Goal: Task Accomplishment & Management: Manage account settings

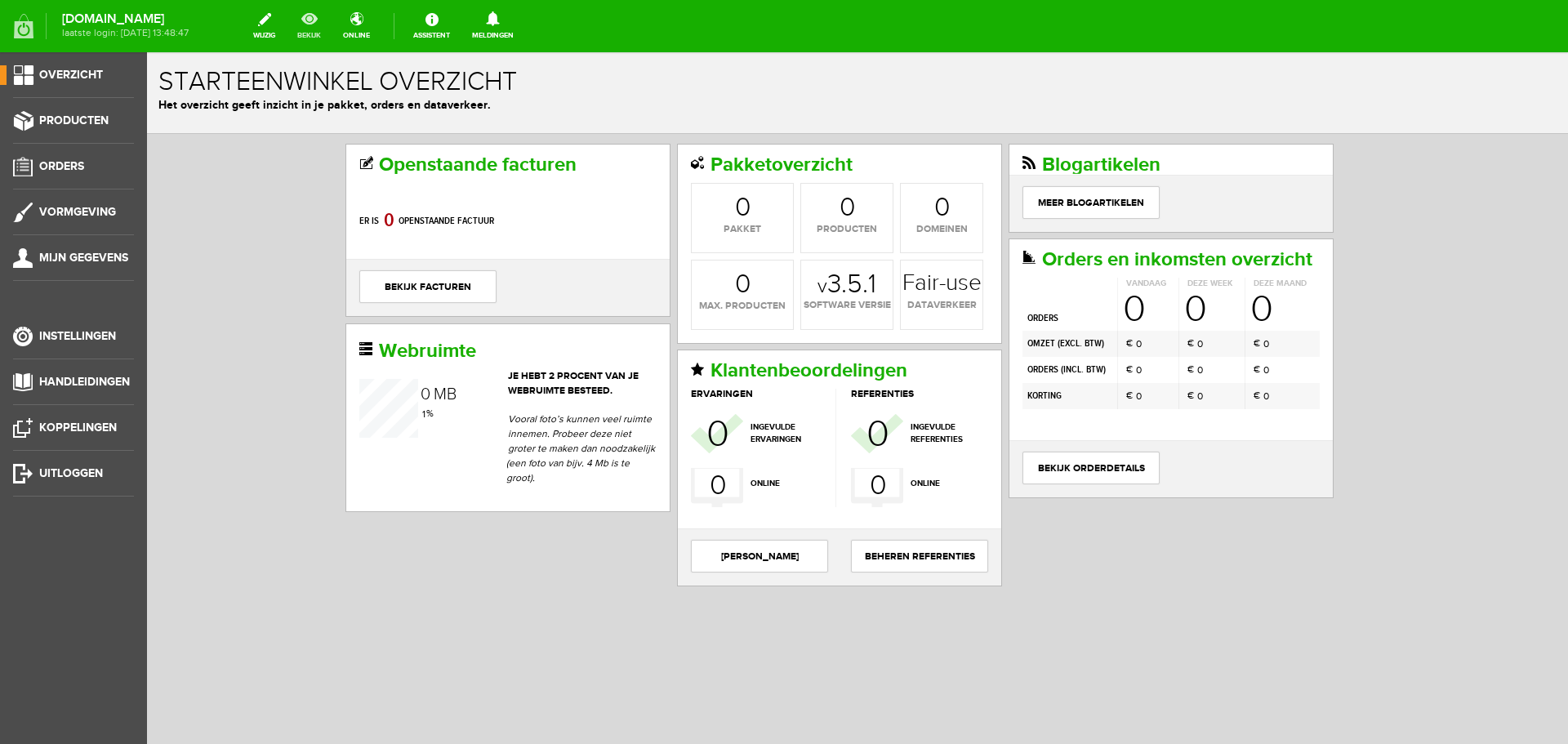
click at [330, 34] on link "bekijk" at bounding box center [309, 26] width 43 height 36
click at [95, 125] on span "Producten" at bounding box center [74, 120] width 69 height 14
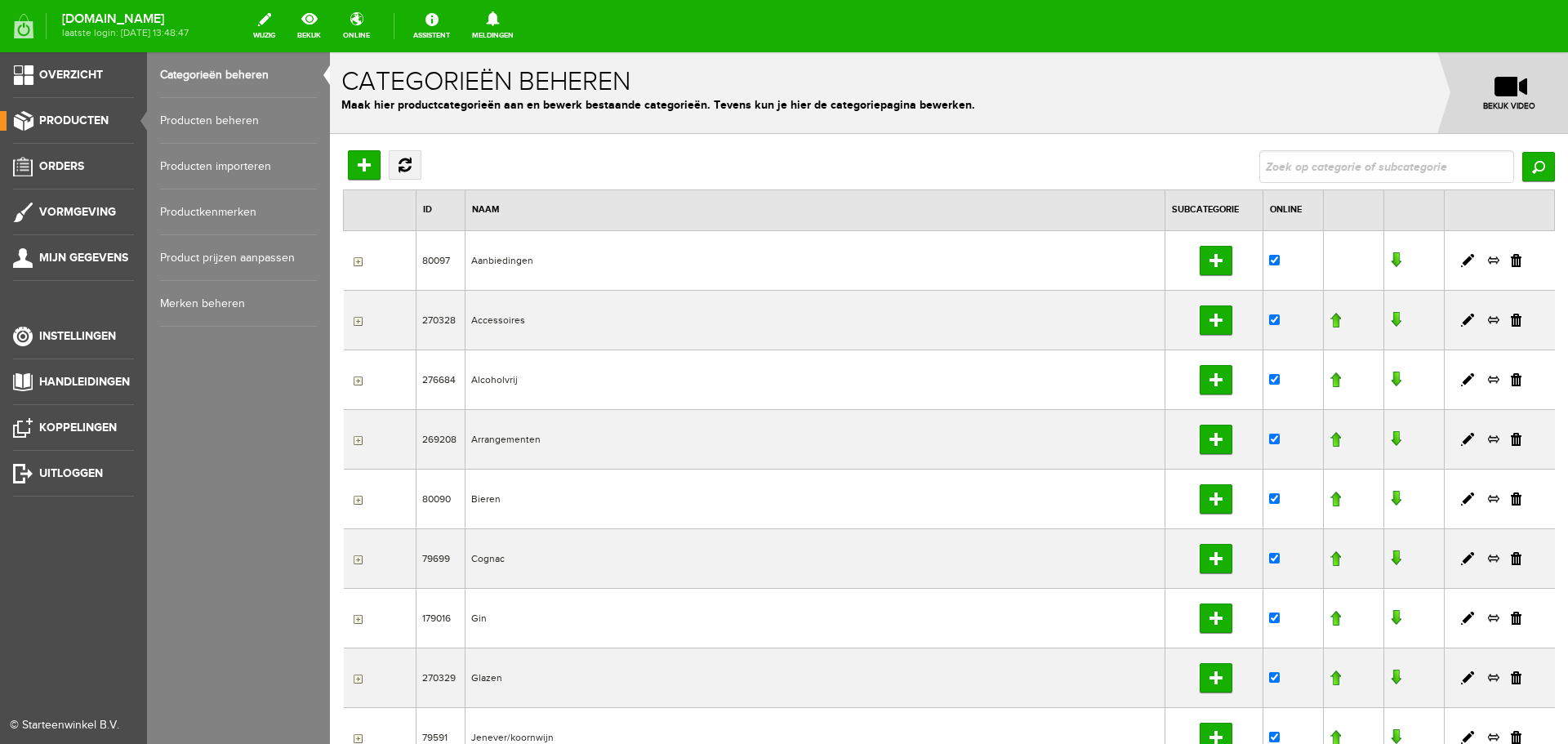
click at [182, 126] on link "Producten beheren" at bounding box center [239, 121] width 157 height 46
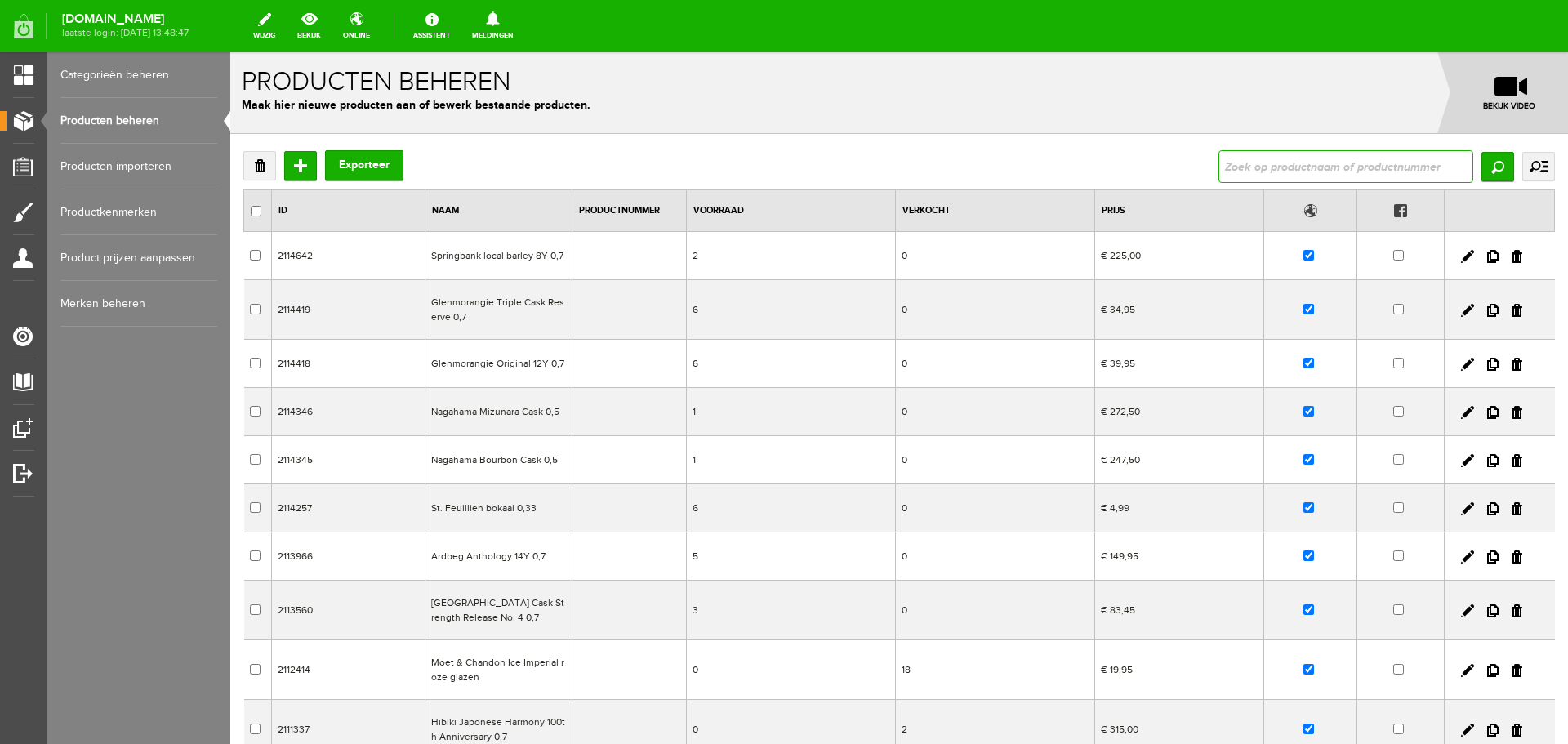
click at [1234, 170] on input "text" at bounding box center [1346, 167] width 255 height 33
type input "[PERSON_NAME]"
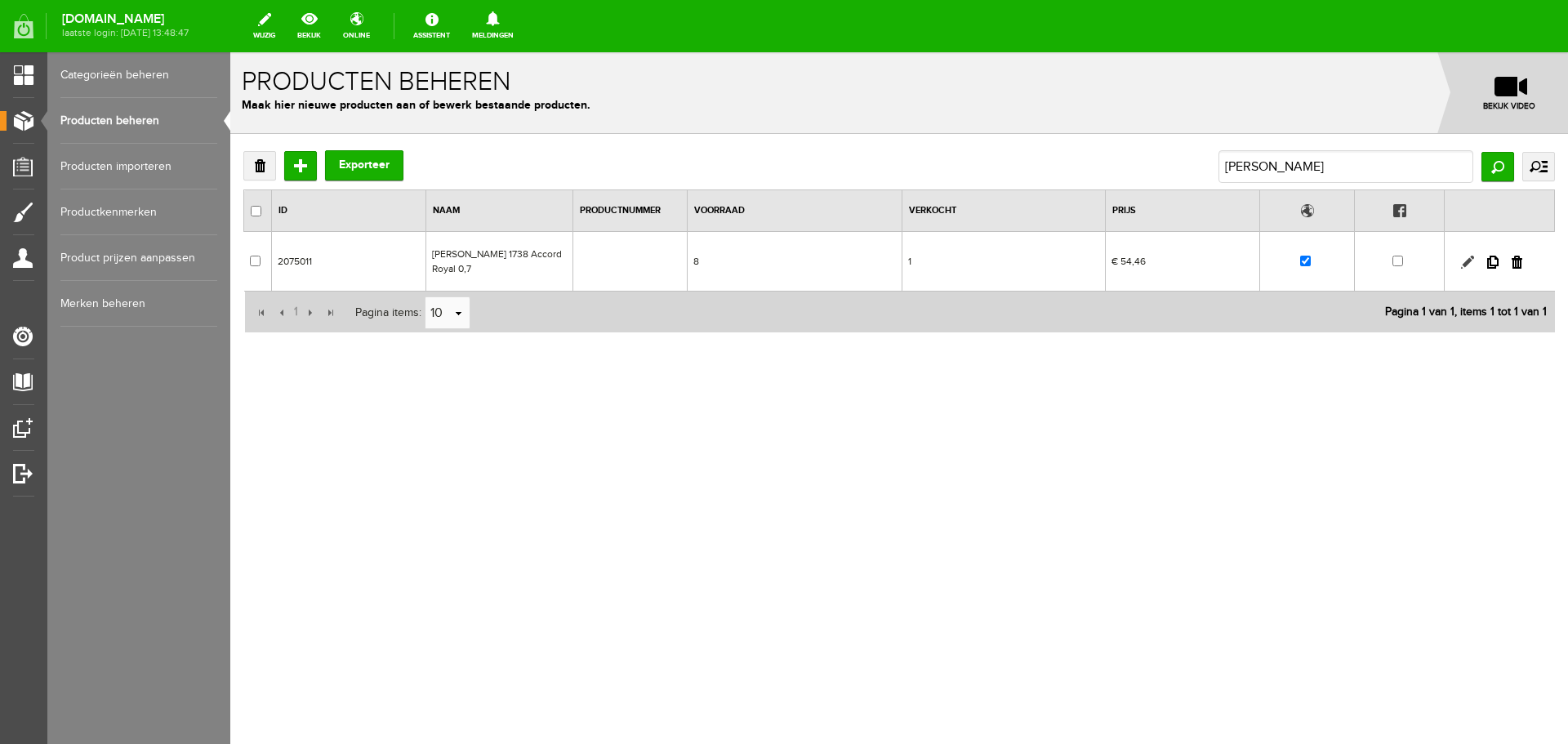
click at [1471, 259] on link at bounding box center [1468, 262] width 13 height 13
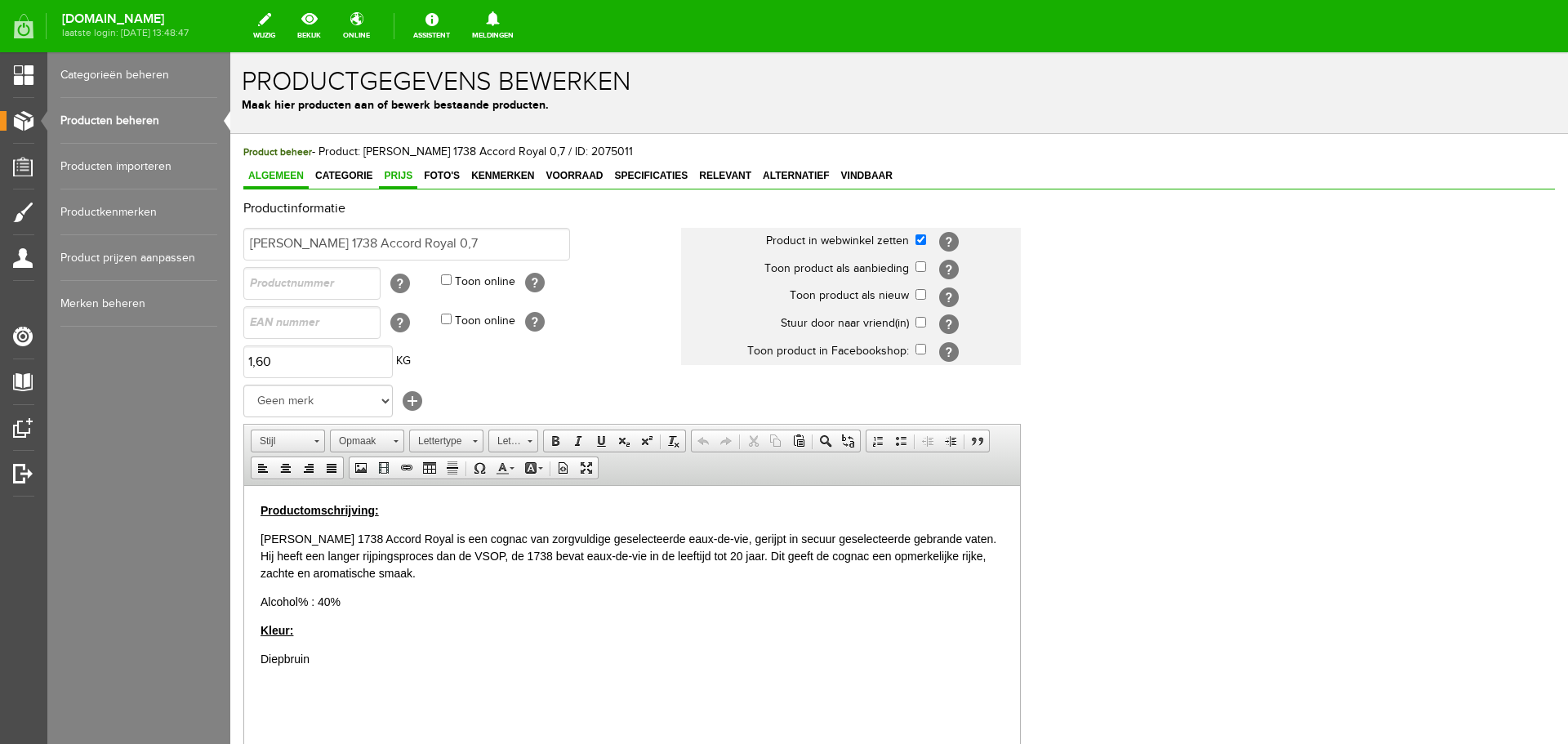
click at [391, 180] on span "Prijs" at bounding box center [398, 175] width 38 height 11
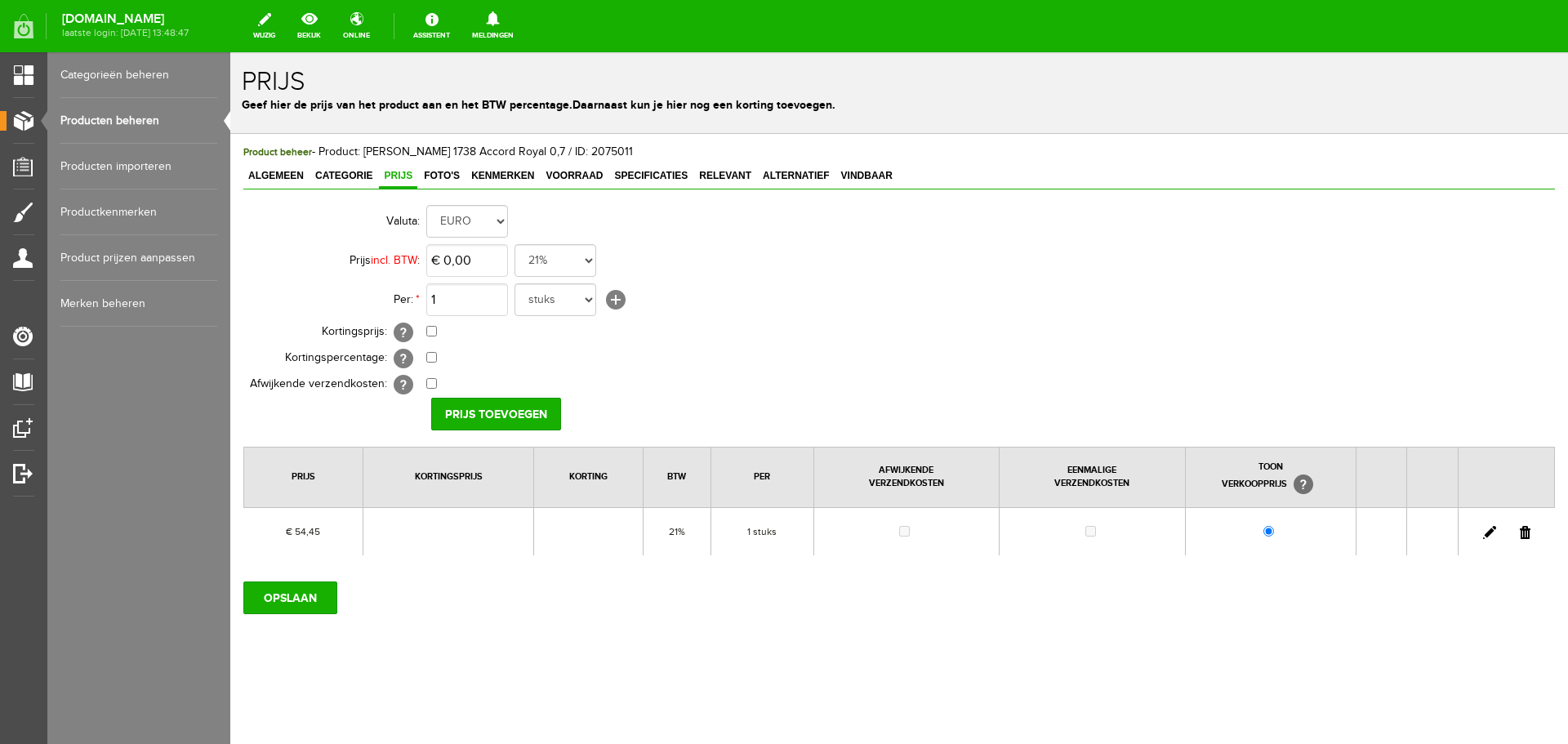
click at [1488, 529] on link at bounding box center [1490, 532] width 13 height 13
click at [496, 269] on input "54,45" at bounding box center [466, 260] width 81 height 33
type input "€ 74,95"
click at [453, 406] on input "[PERSON_NAME]" at bounding box center [491, 414] width 119 height 33
drag, startPoint x: 323, startPoint y: 569, endPoint x: 312, endPoint y: 580, distance: 15.6
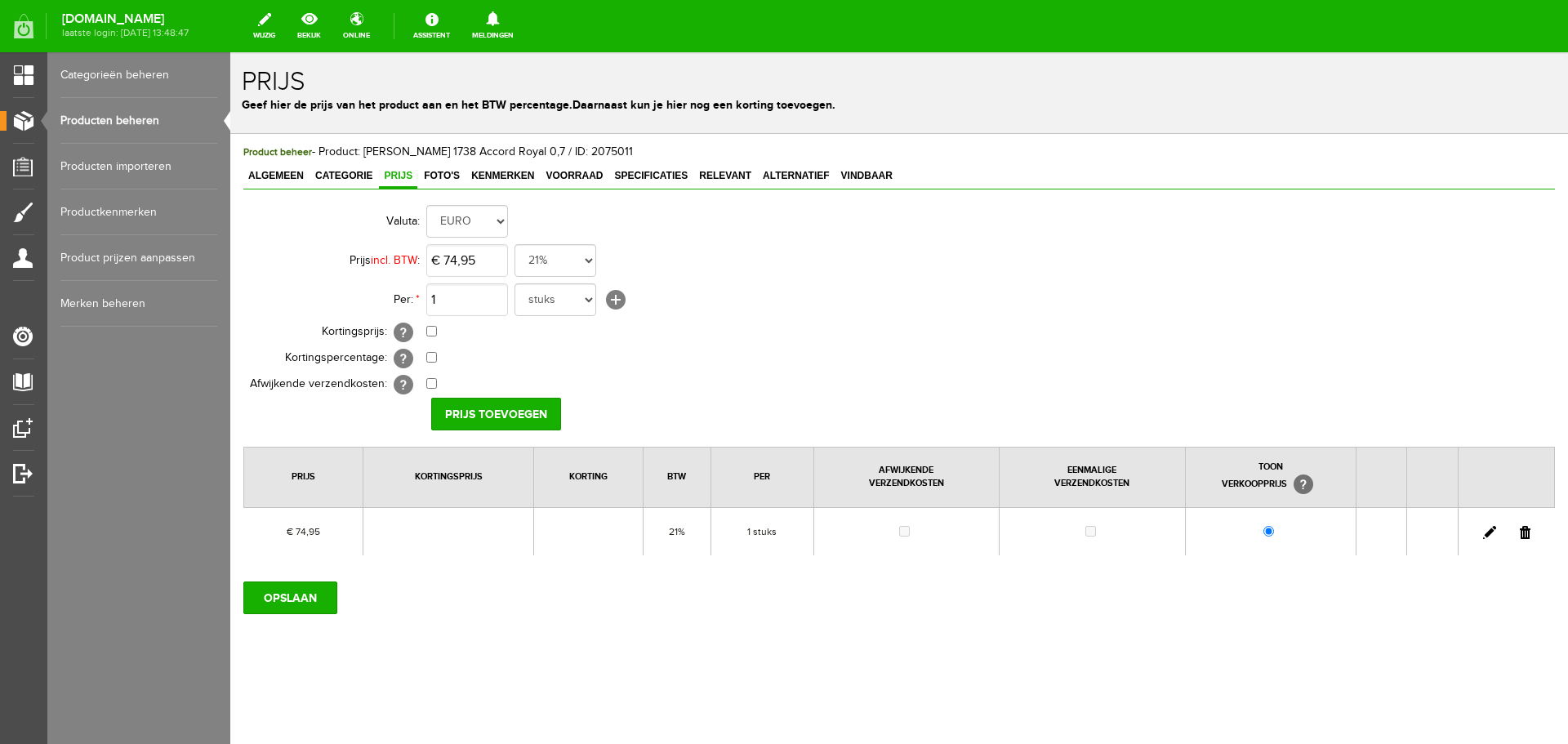
click at [312, 579] on div "OPSLAAN" at bounding box center [899, 591] width 1312 height 46
click at [315, 599] on input "OPSLAAN" at bounding box center [290, 597] width 94 height 33
click at [581, 178] on span "Voorraad" at bounding box center [575, 175] width 67 height 11
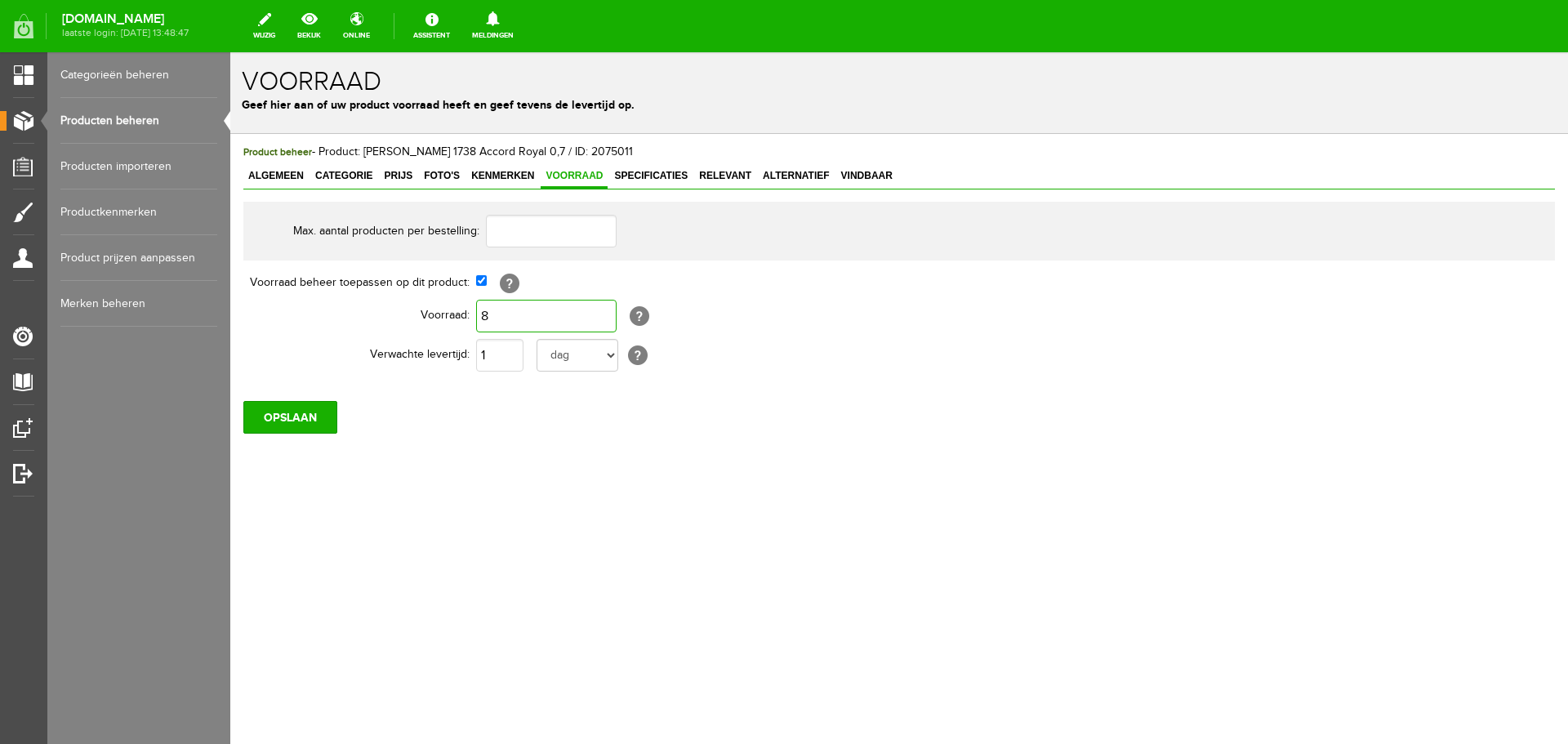
click at [533, 319] on input "8" at bounding box center [547, 315] width 140 height 33
type input "4"
click at [285, 426] on input "OPSLAAN" at bounding box center [290, 416] width 94 height 33
